Goal: Information Seeking & Learning: Learn about a topic

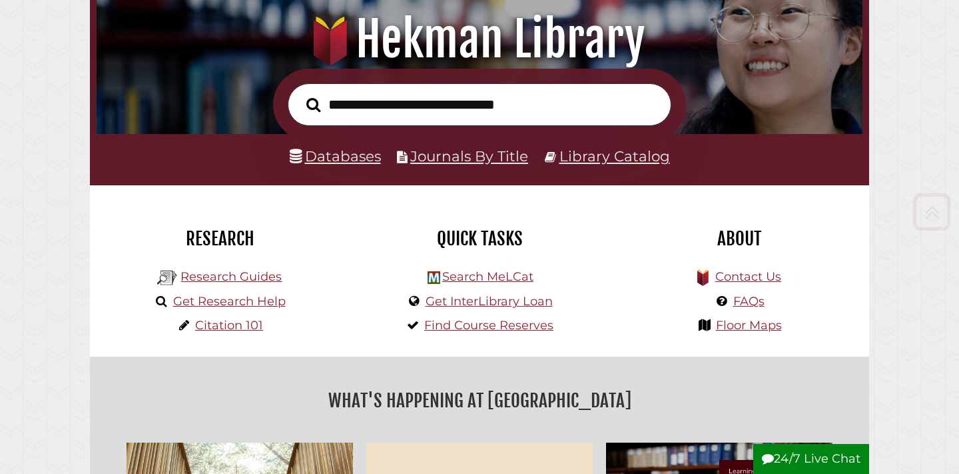
scroll to position [160, 0]
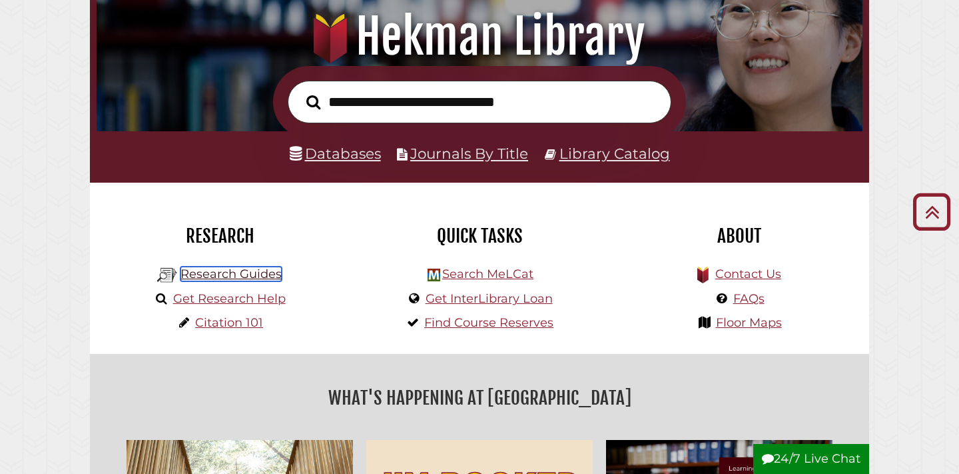
click at [262, 276] on link "Research Guides" at bounding box center [231, 273] width 101 height 15
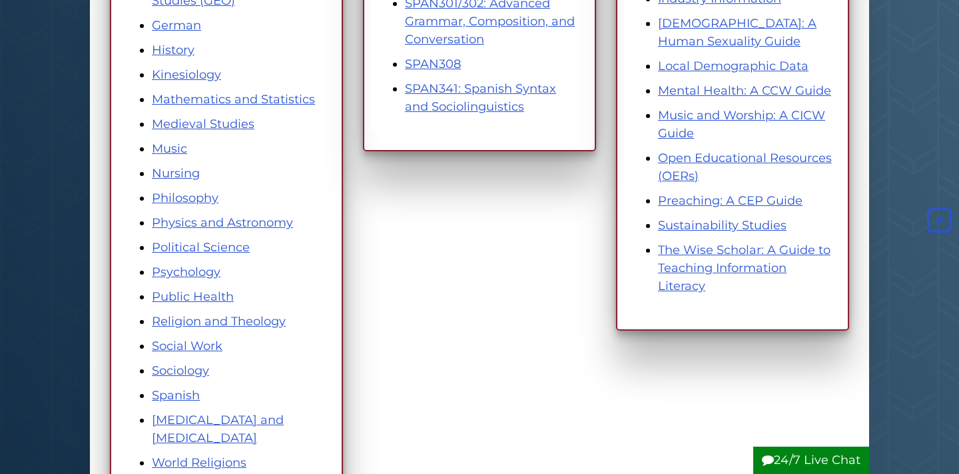
scroll to position [713, 0]
click at [274, 322] on link "Religion and Theology" at bounding box center [219, 320] width 134 height 15
